Goal: Find specific page/section: Find specific page/section

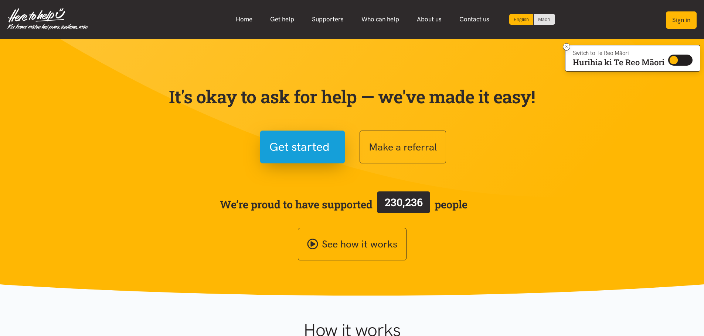
click at [678, 19] on button "Sign in" at bounding box center [681, 19] width 31 height 17
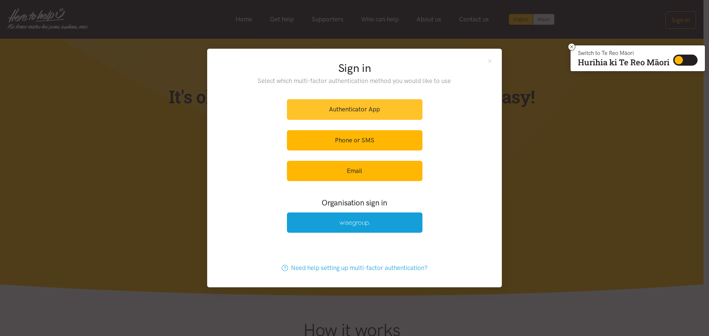
click at [321, 110] on link "Authenticator App" at bounding box center [355, 109] width 136 height 20
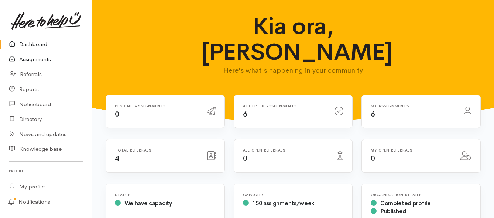
click at [43, 60] on link "Assignments" at bounding box center [46, 59] width 92 height 15
